Goal: Task Accomplishment & Management: Use online tool/utility

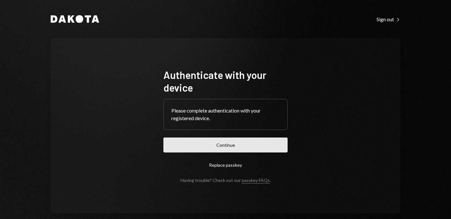
click at [230, 148] on button "Continue" at bounding box center [226, 145] width 124 height 15
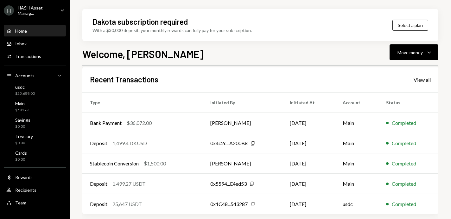
scroll to position [163, 0]
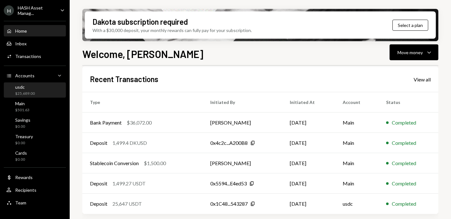
click at [39, 93] on div "usdc $25,689.00" at bounding box center [34, 90] width 57 height 12
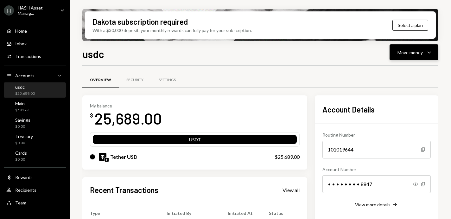
click at [415, 53] on div "Move money" at bounding box center [410, 52] width 25 height 7
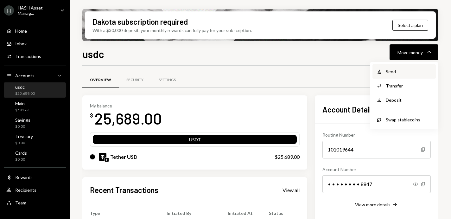
click at [404, 69] on div "Send" at bounding box center [409, 71] width 46 height 7
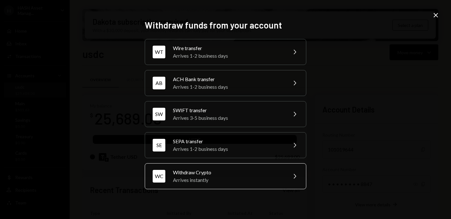
click at [216, 178] on div "Arrives instantly" at bounding box center [228, 180] width 110 height 8
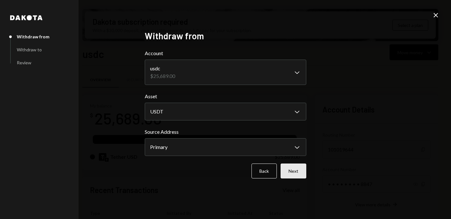
click at [290, 168] on button "Next" at bounding box center [294, 171] width 26 height 15
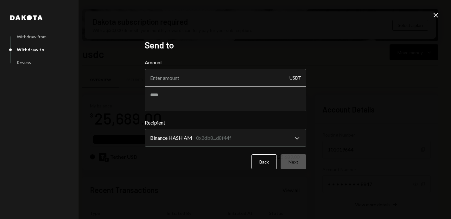
click at [281, 80] on input "Amount" at bounding box center [226, 78] width 162 height 18
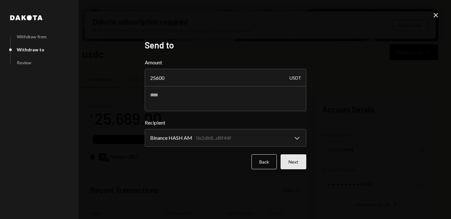
type input "25600"
click at [290, 163] on button "Next" at bounding box center [294, 161] width 26 height 15
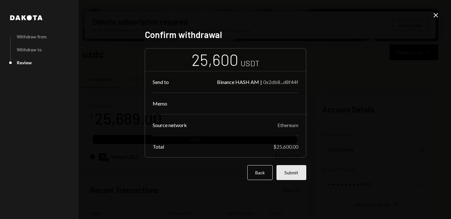
click at [294, 171] on button "Submit" at bounding box center [292, 172] width 30 height 15
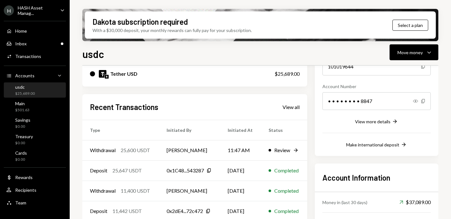
scroll to position [85, 0]
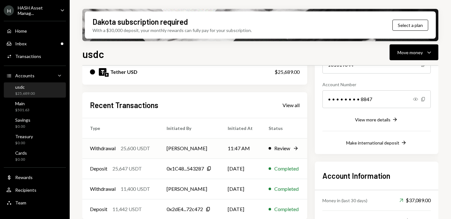
click at [137, 148] on div "25,600 USDT" at bounding box center [135, 149] width 29 height 8
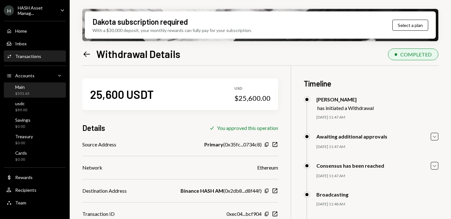
click at [46, 91] on div "Main $501.63" at bounding box center [34, 90] width 57 height 12
